Goal: Use online tool/utility: Utilize a website feature to perform a specific function

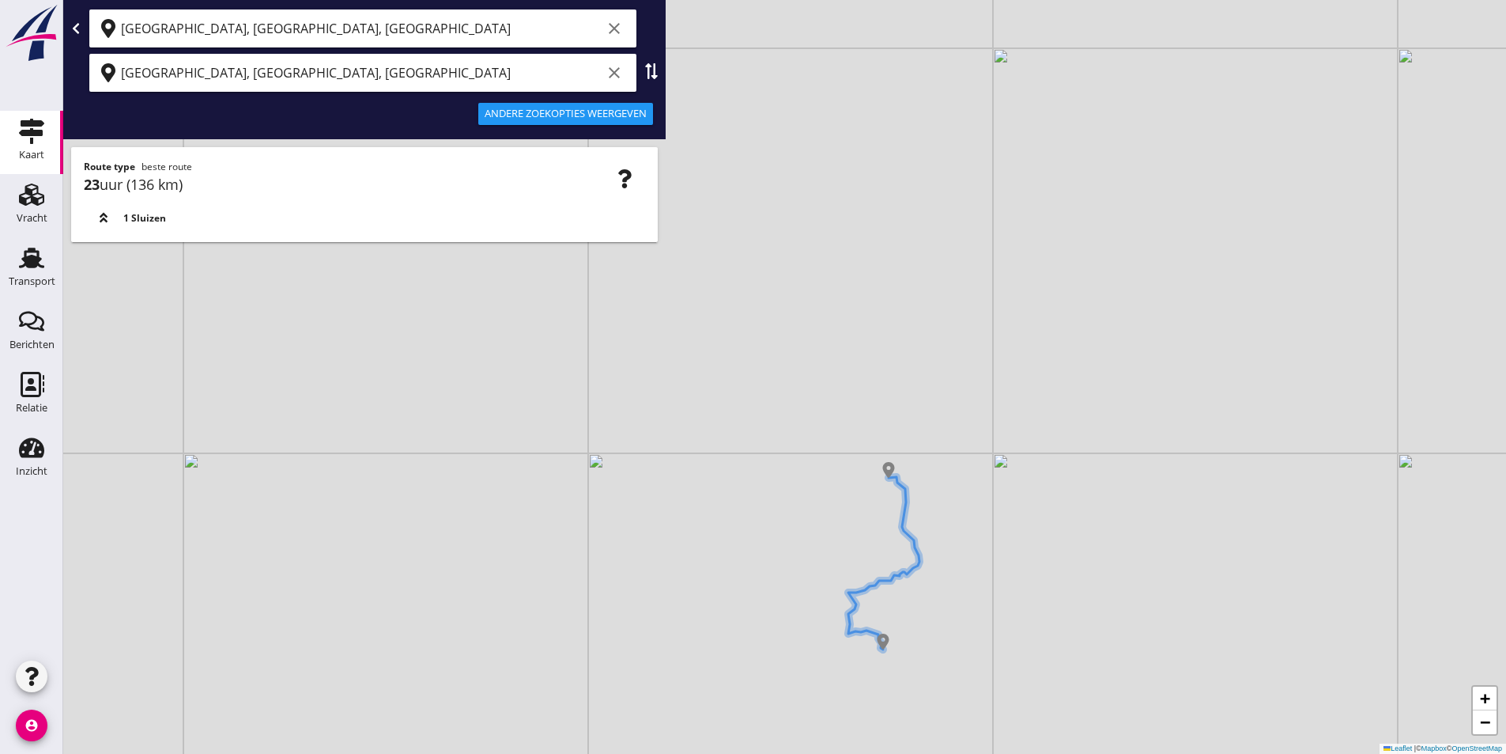
click at [610, 31] on icon "clear" at bounding box center [614, 28] width 19 height 19
click at [608, 79] on icon "clear" at bounding box center [614, 72] width 19 height 19
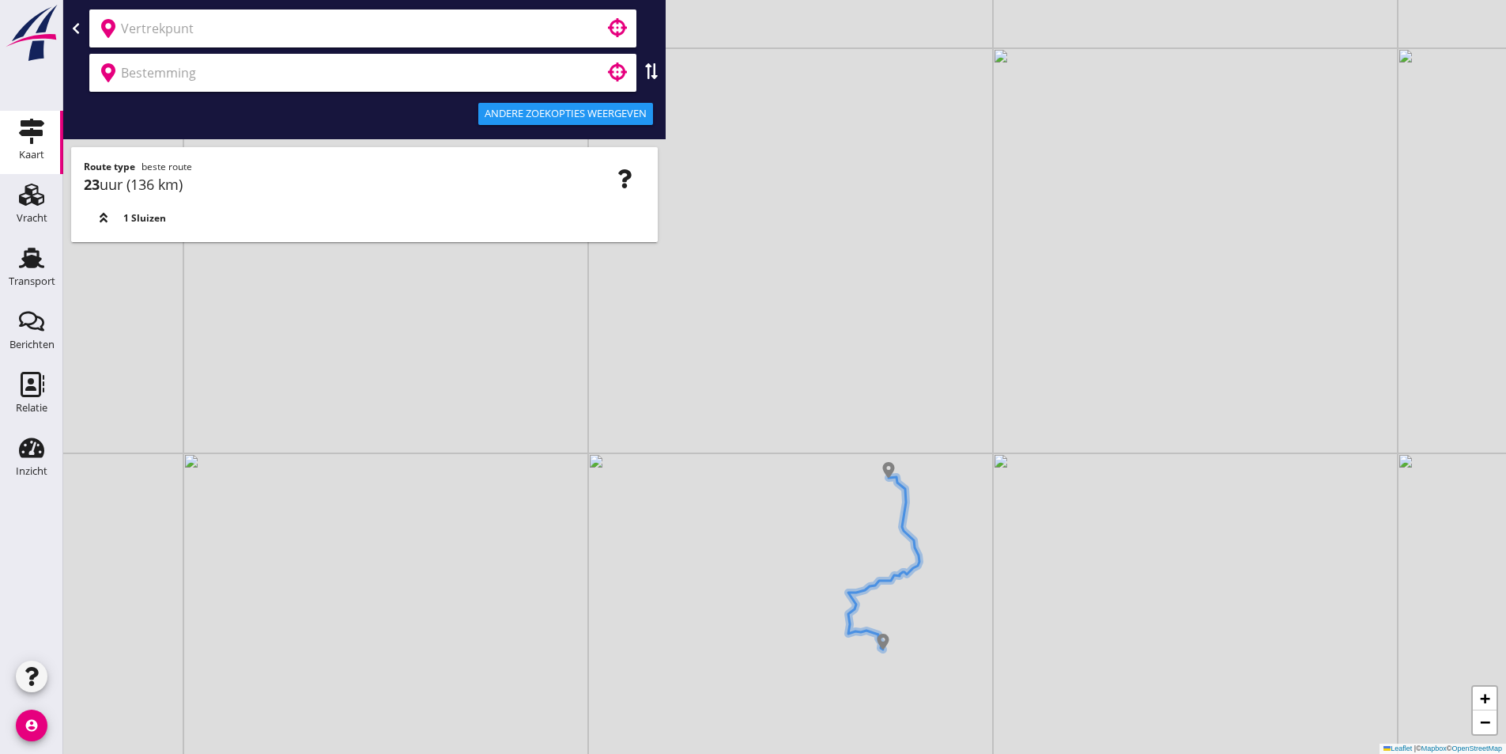
click at [332, 33] on input "text" at bounding box center [352, 28] width 462 height 25
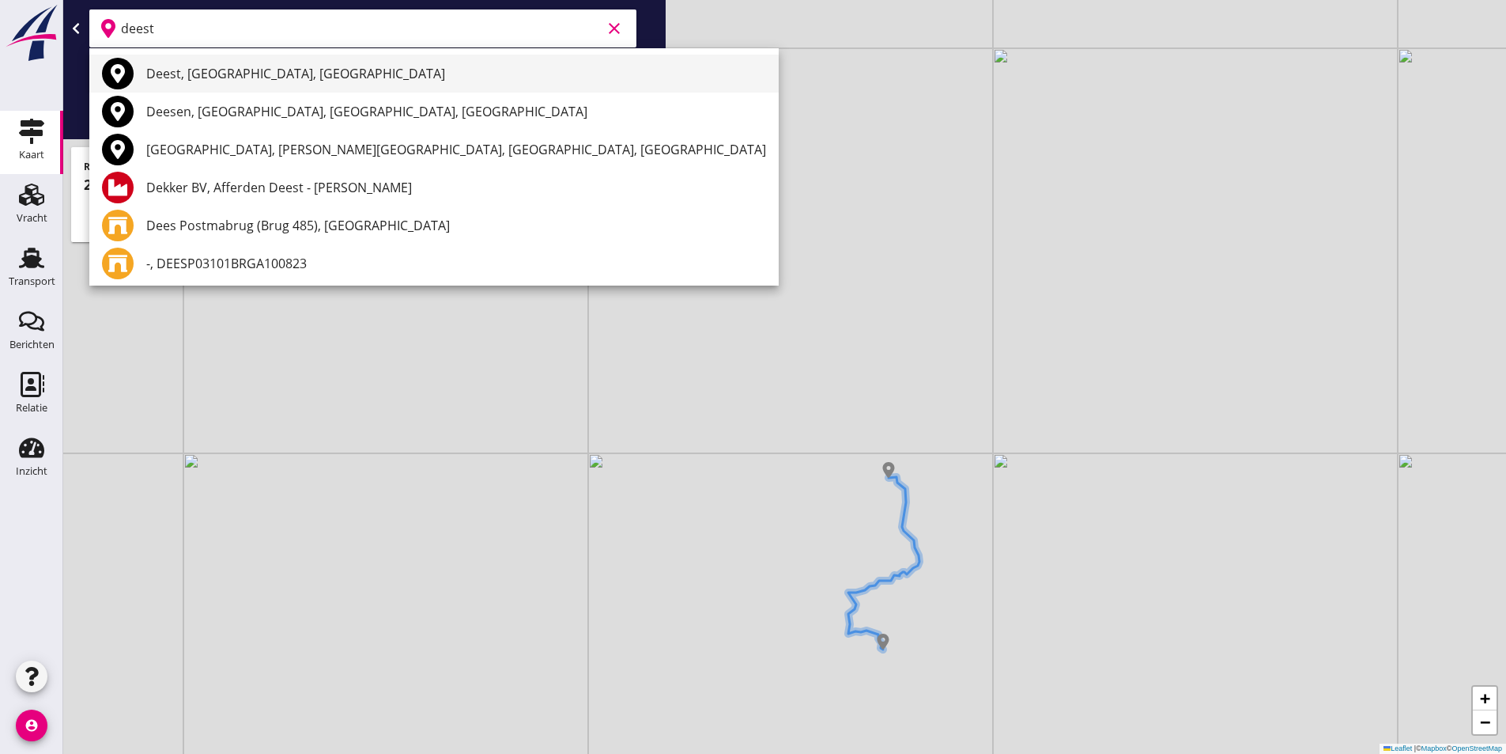
click at [206, 79] on div "Deest, [GEOGRAPHIC_DATA], [GEOGRAPHIC_DATA]" at bounding box center [456, 73] width 620 height 19
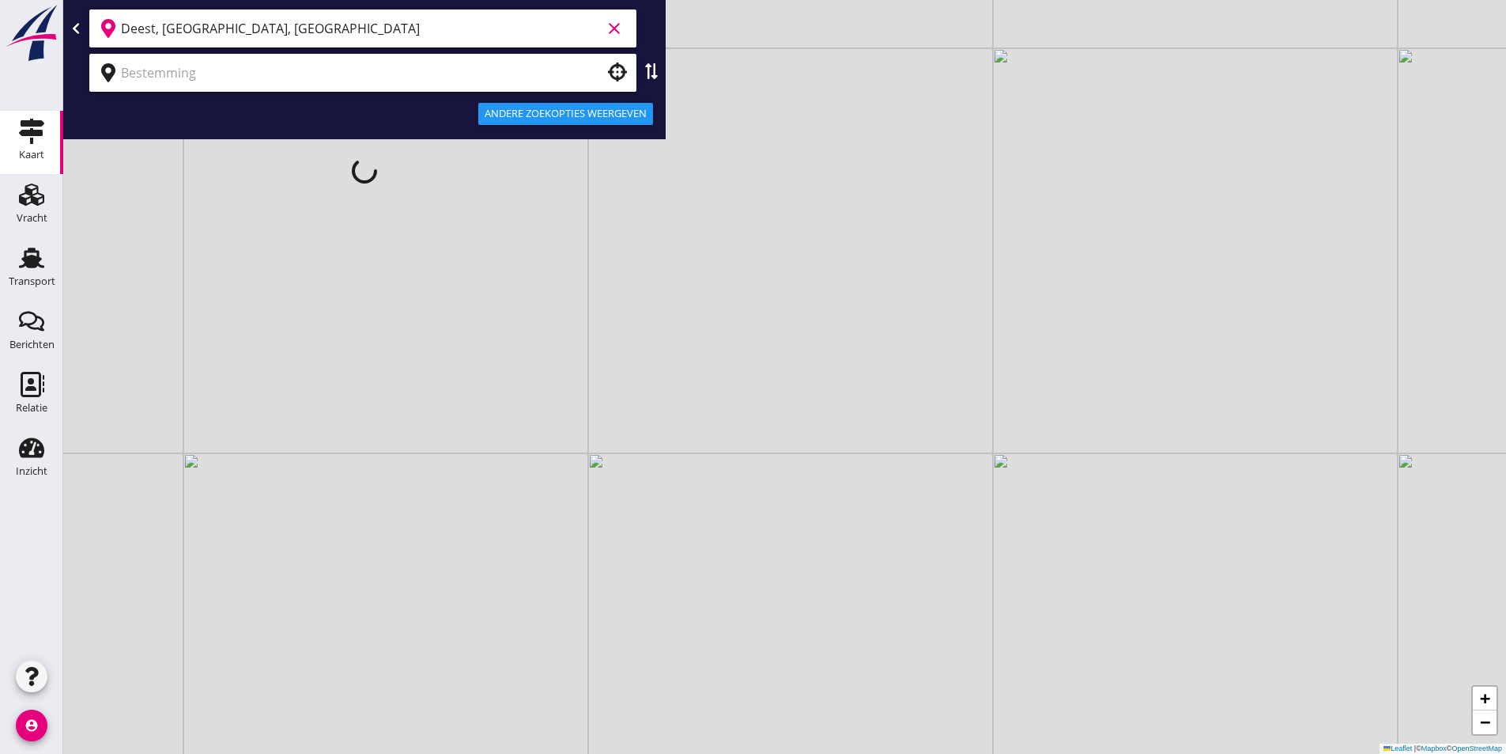
type input "Deest, [GEOGRAPHIC_DATA], [GEOGRAPHIC_DATA]"
click at [278, 82] on input "text" at bounding box center [352, 72] width 462 height 25
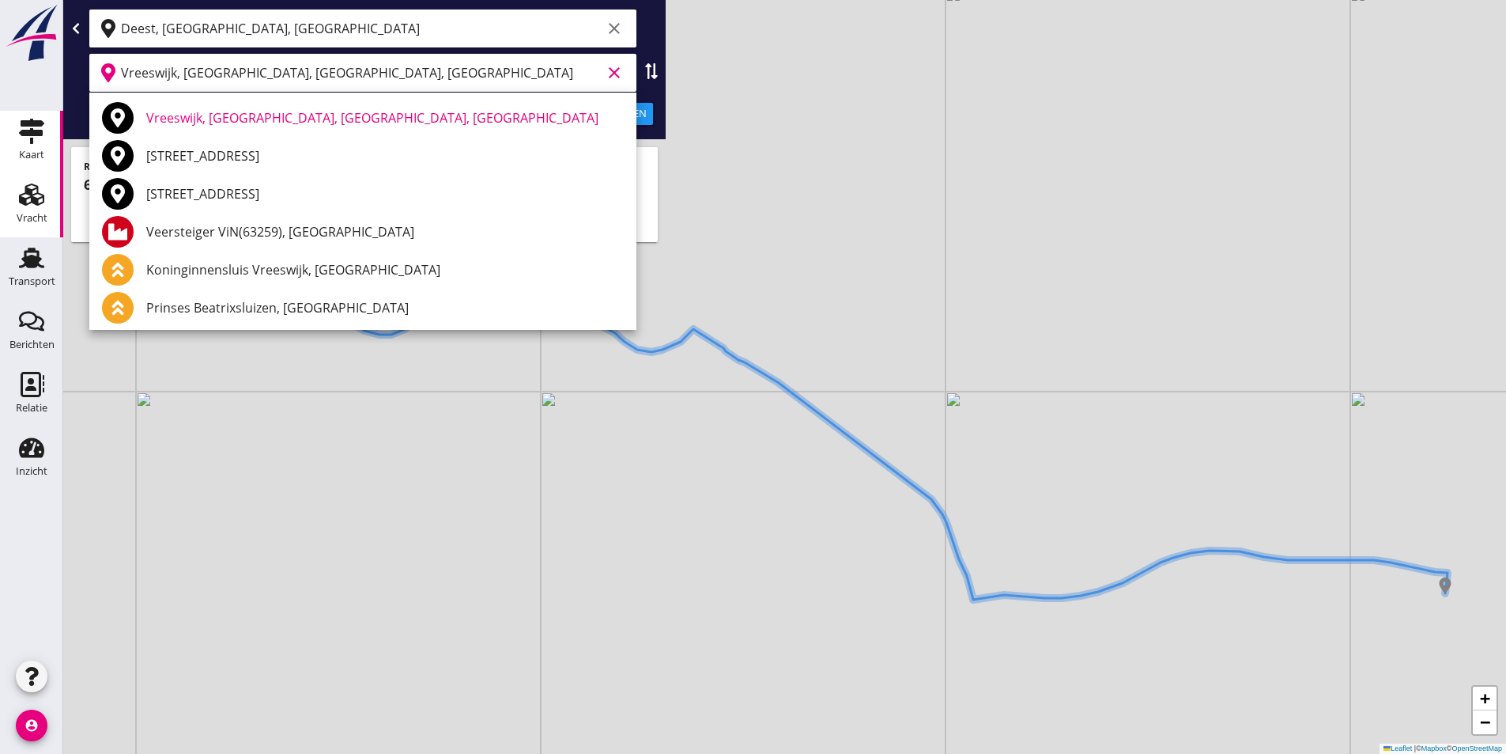
type input "Vreeswijk, [GEOGRAPHIC_DATA], [GEOGRAPHIC_DATA], [GEOGRAPHIC_DATA]"
click at [611, 27] on icon "clear" at bounding box center [614, 28] width 19 height 19
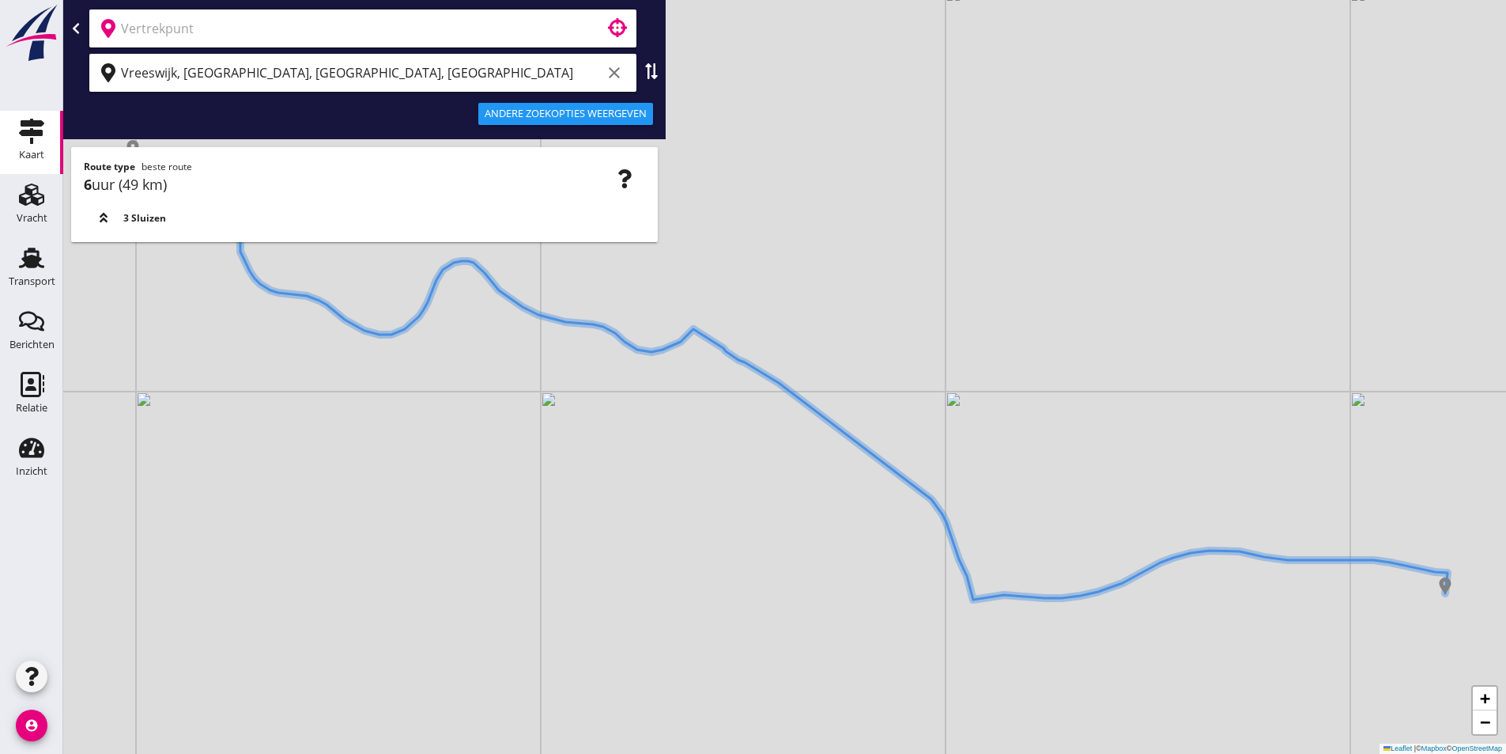
click at [615, 70] on icon "clear" at bounding box center [614, 72] width 19 height 19
click at [428, 36] on input "text" at bounding box center [352, 28] width 462 height 25
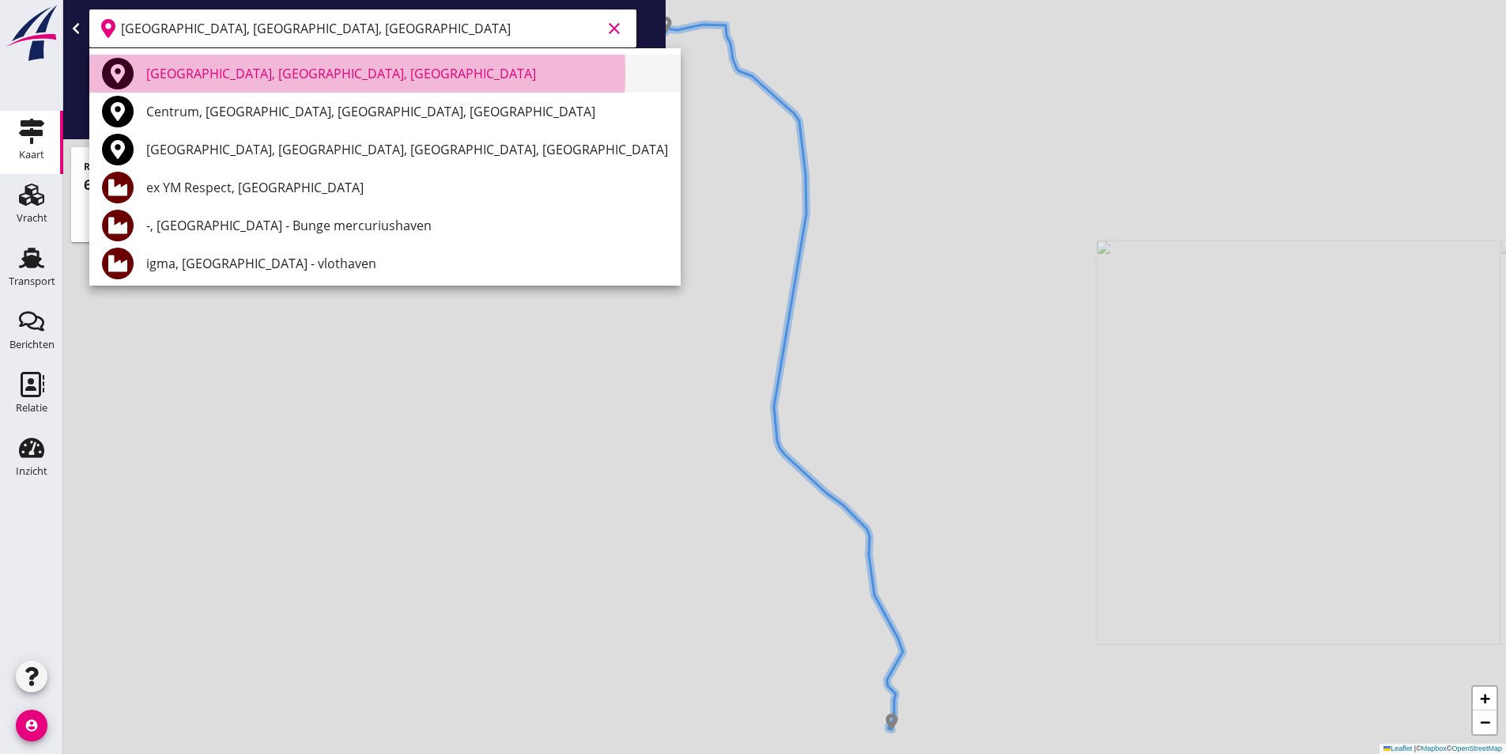
click at [312, 68] on div "[GEOGRAPHIC_DATA], [GEOGRAPHIC_DATA], [GEOGRAPHIC_DATA]" at bounding box center [407, 73] width 522 height 19
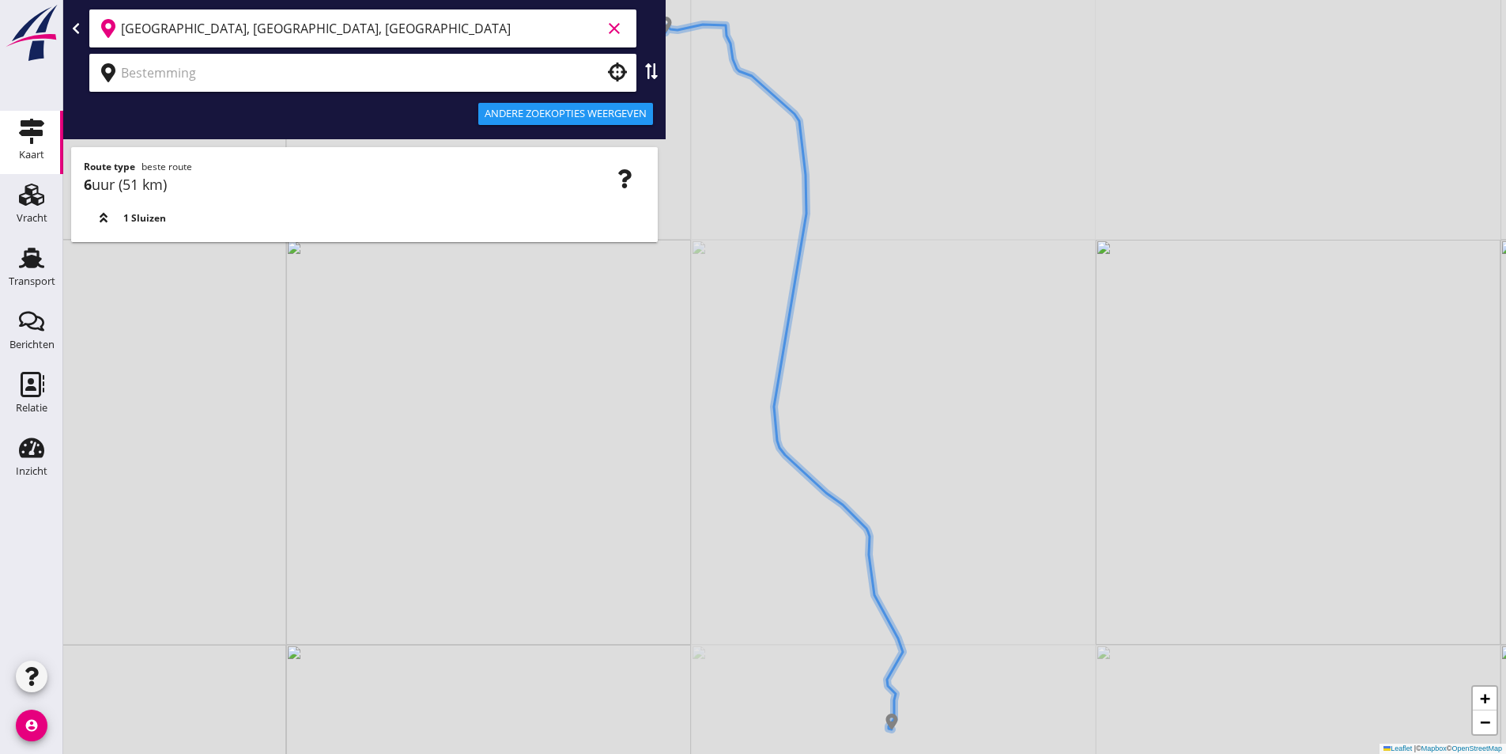
type input "[GEOGRAPHIC_DATA], [GEOGRAPHIC_DATA], [GEOGRAPHIC_DATA]"
click at [401, 74] on input "text" at bounding box center [352, 72] width 462 height 25
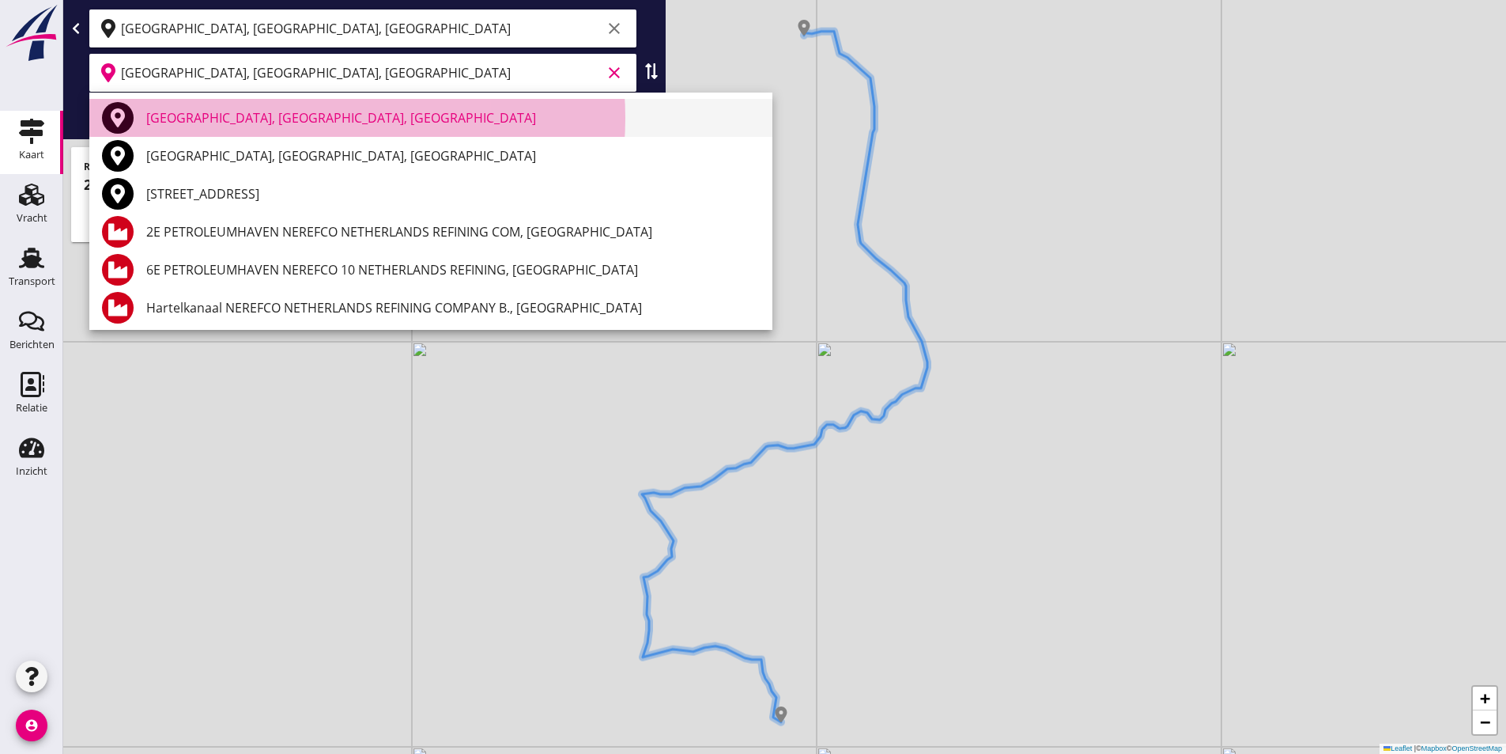
click at [310, 123] on div "[GEOGRAPHIC_DATA], [GEOGRAPHIC_DATA], [GEOGRAPHIC_DATA]" at bounding box center [453, 117] width 614 height 19
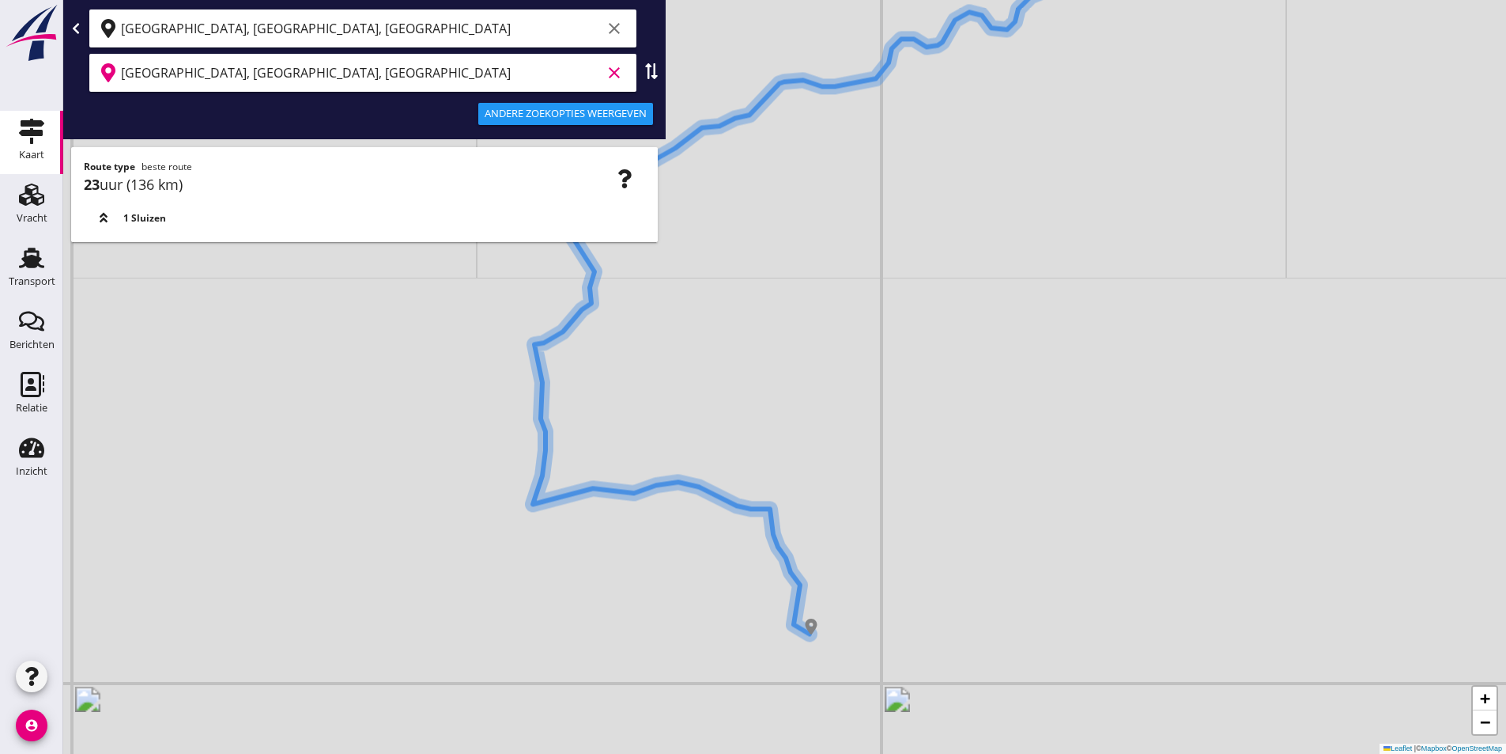
type input "[GEOGRAPHIC_DATA], [GEOGRAPHIC_DATA], [GEOGRAPHIC_DATA]"
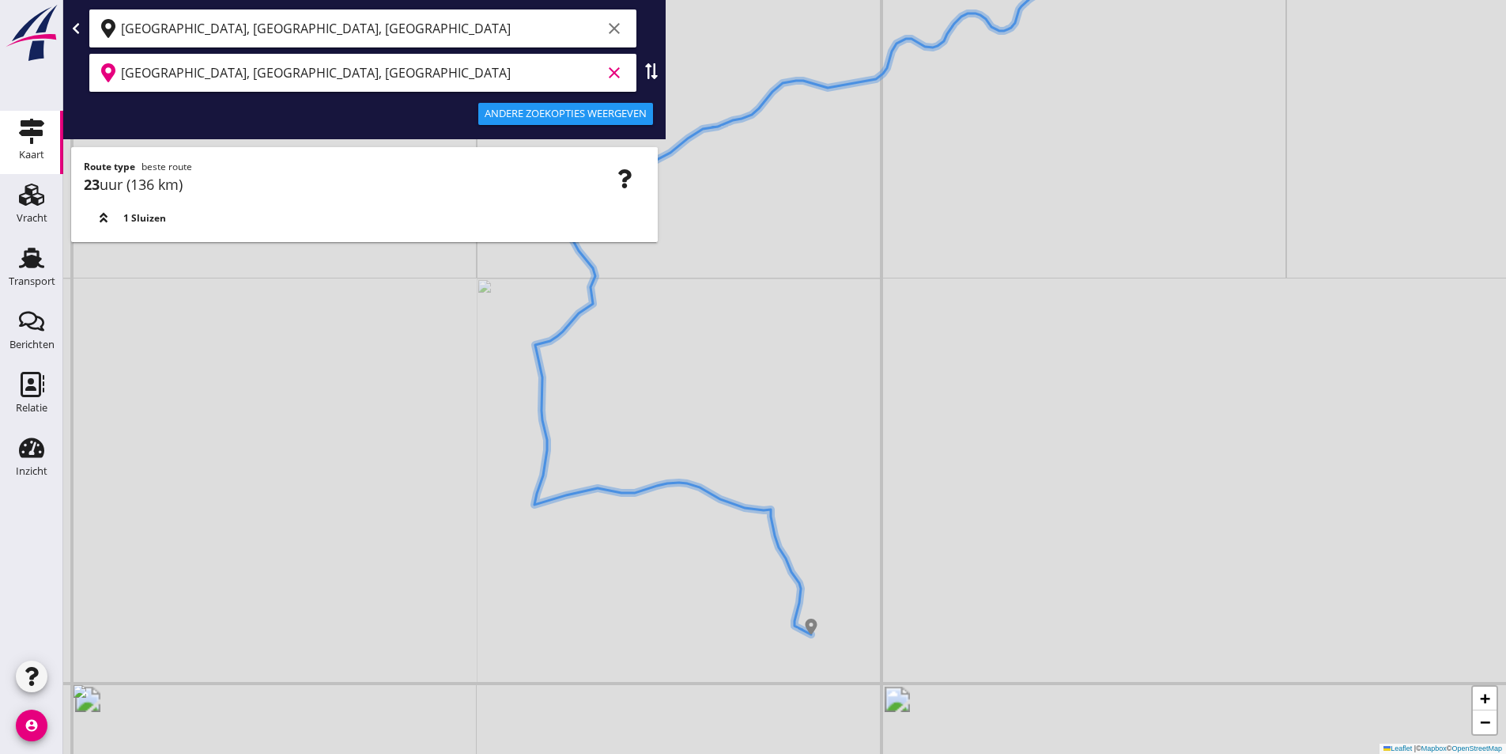
drag, startPoint x: 755, startPoint y: 640, endPoint x: 716, endPoint y: 579, distance: 72.8
click at [717, 580] on div "+ − Leaflet | © Mapbox © OpenStreetMap" at bounding box center [784, 377] width 1443 height 754
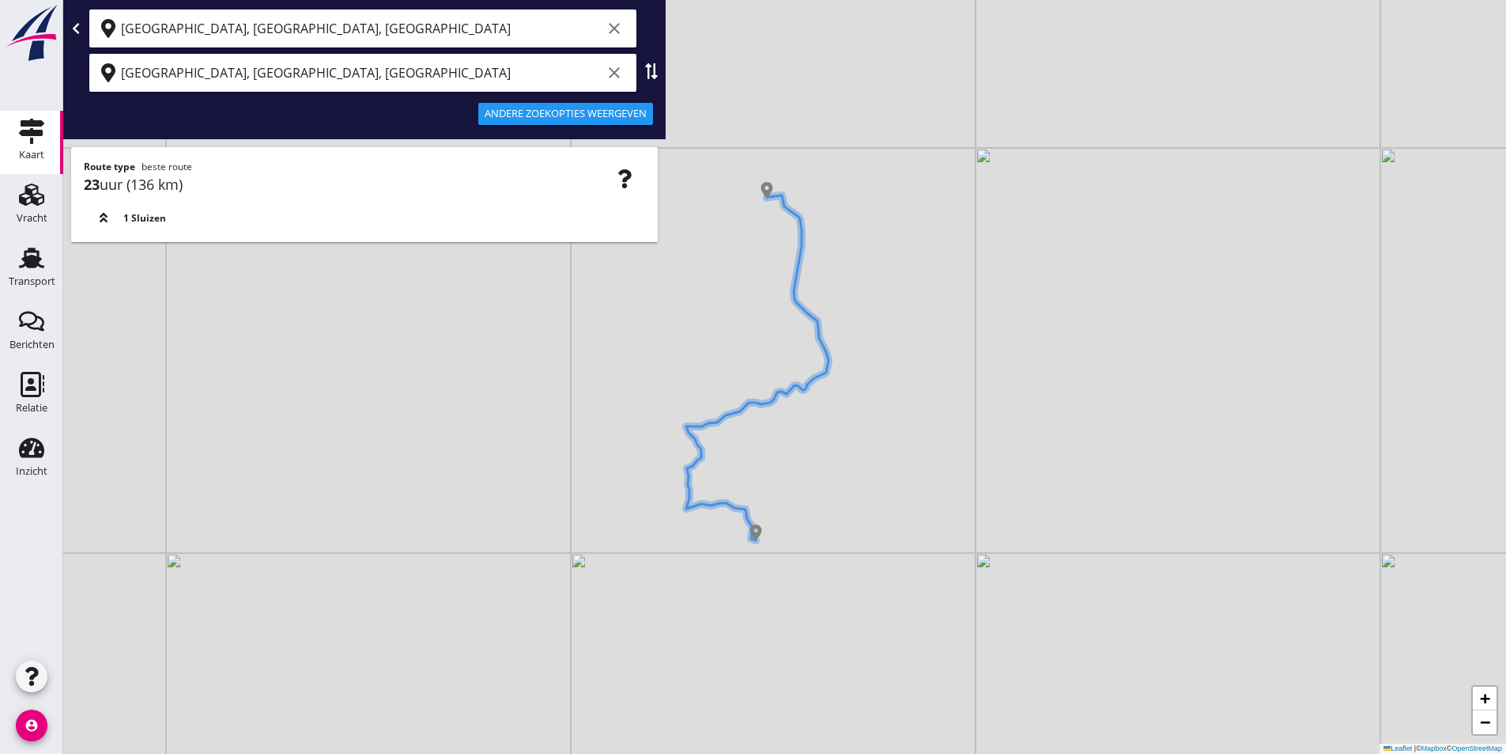
drag, startPoint x: 778, startPoint y: 448, endPoint x: 773, endPoint y: 460, distance: 13.5
click at [773, 460] on div "+ − Leaflet | © Mapbox © OpenStreetMap" at bounding box center [784, 377] width 1443 height 754
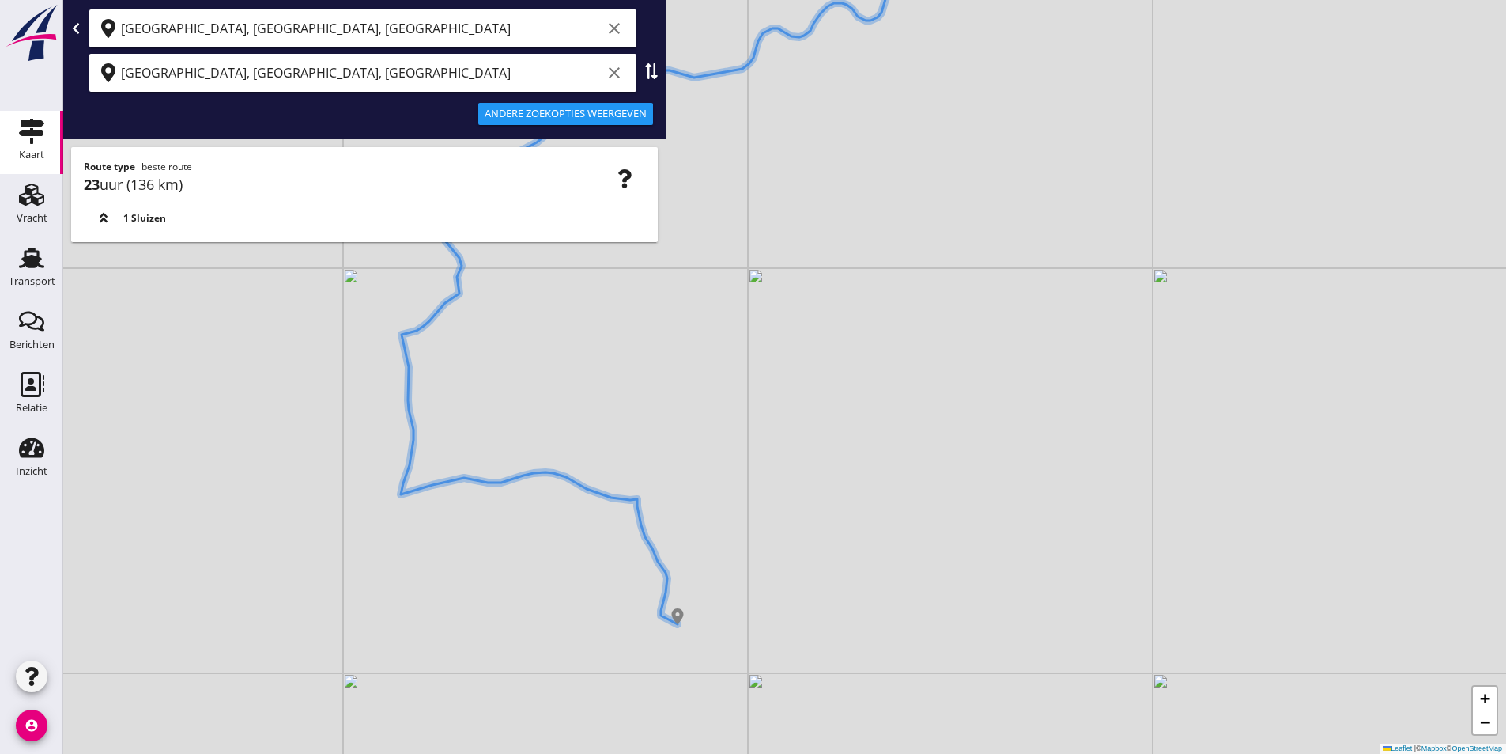
drag, startPoint x: 705, startPoint y: 625, endPoint x: 707, endPoint y: 553, distance: 72.8
click at [707, 554] on div "+ − Leaflet | © Mapbox © OpenStreetMap" at bounding box center [784, 377] width 1443 height 754
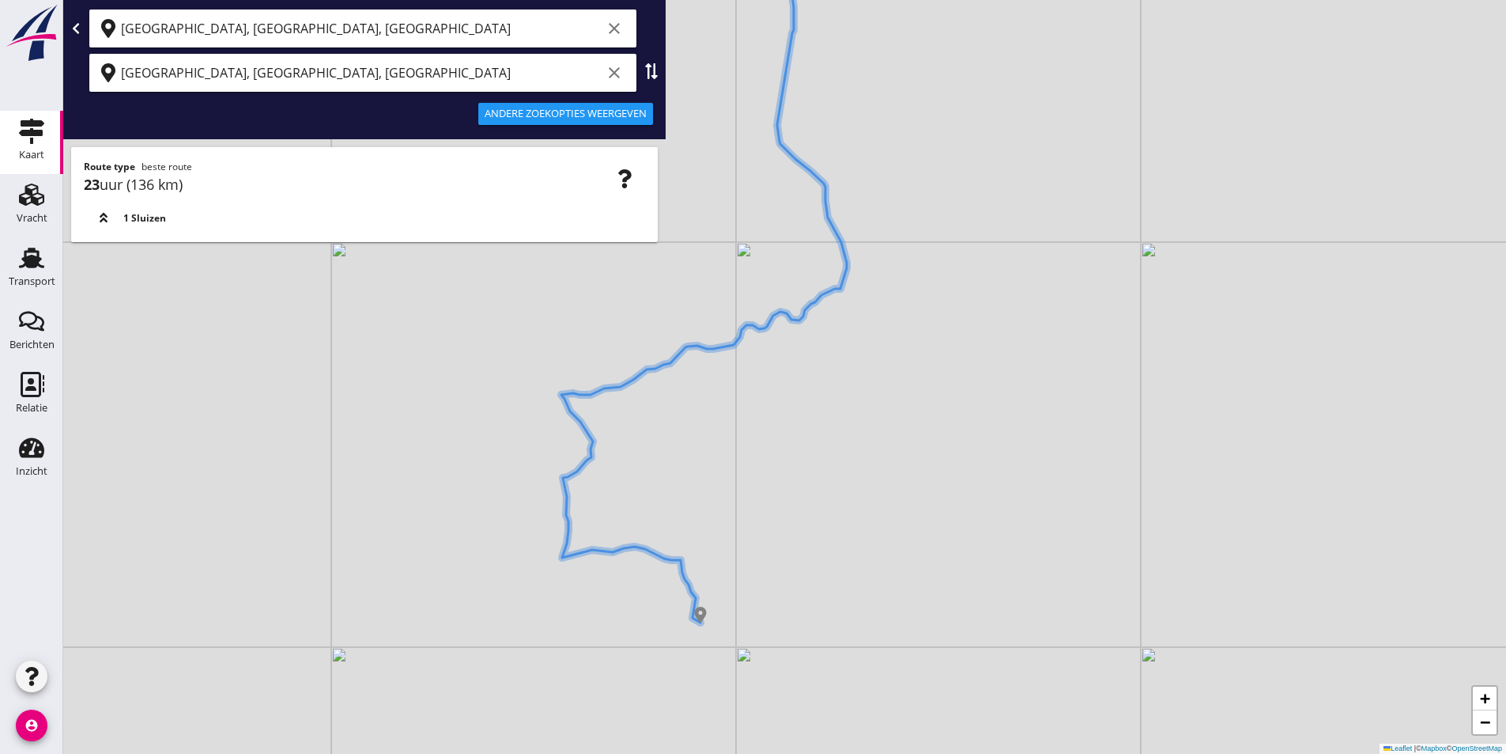
drag, startPoint x: 701, startPoint y: 531, endPoint x: 707, endPoint y: 546, distance: 16.3
click at [707, 546] on div "+ − Leaflet | © Mapbox © OpenStreetMap" at bounding box center [784, 377] width 1443 height 754
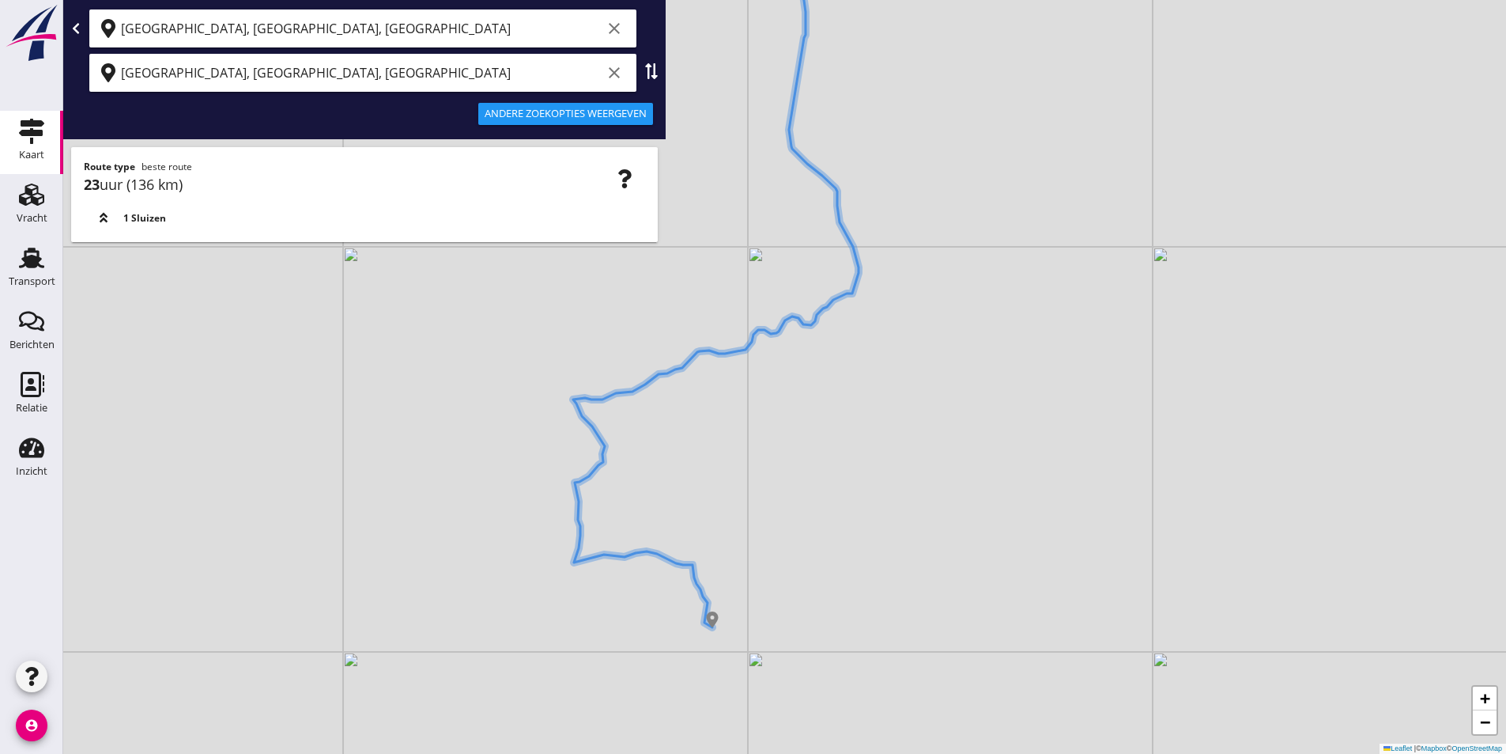
drag, startPoint x: 451, startPoint y: 449, endPoint x: 545, endPoint y: 462, distance: 94.9
click at [545, 462] on div "+ − Leaflet | © Mapbox © OpenStreetMap" at bounding box center [784, 377] width 1443 height 754
